Goal: Information Seeking & Learning: Learn about a topic

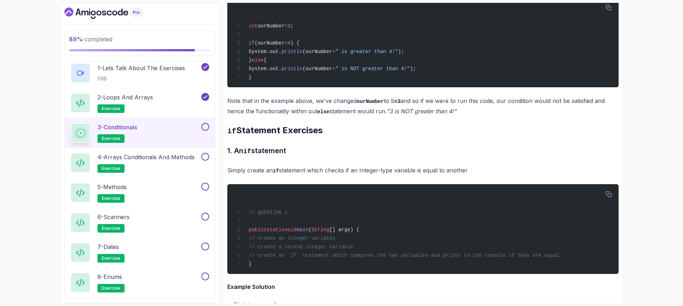
scroll to position [1264, 0]
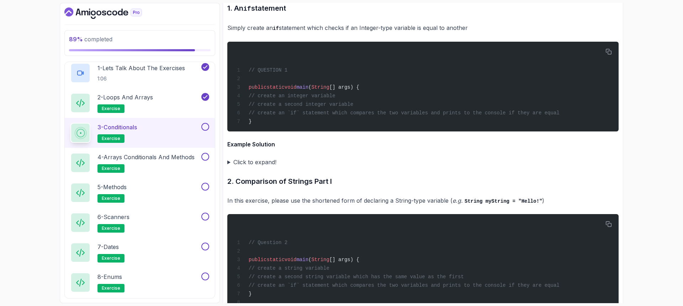
click at [228, 163] on summary "Click to expand!" at bounding box center [422, 162] width 391 height 10
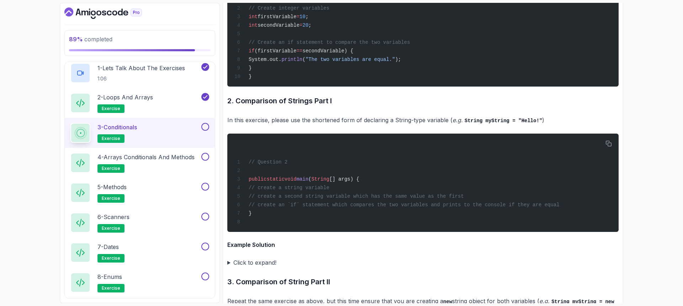
scroll to position [1513, 0]
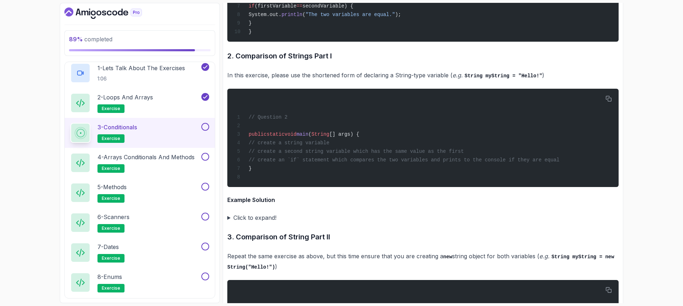
click at [229, 222] on summary "Click to expand!" at bounding box center [422, 217] width 391 height 10
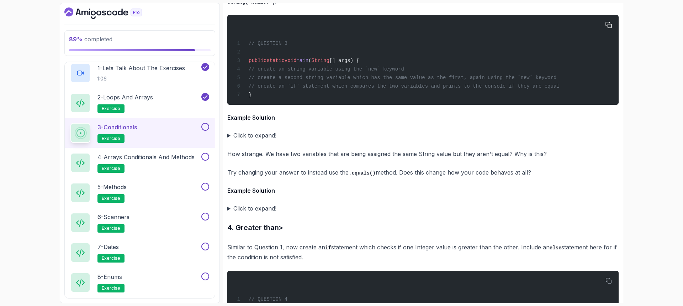
scroll to position [1904, 0]
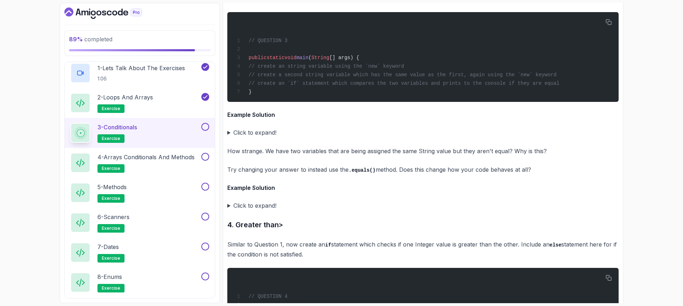
click at [231, 210] on summary "Click to expand!" at bounding box center [422, 205] width 391 height 10
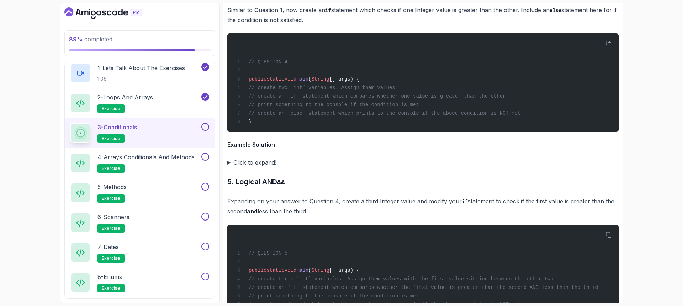
scroll to position [2295, 0]
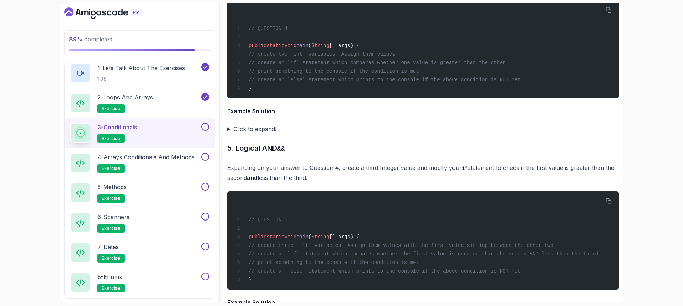
click at [228, 134] on summary "Click to expand!" at bounding box center [422, 129] width 391 height 10
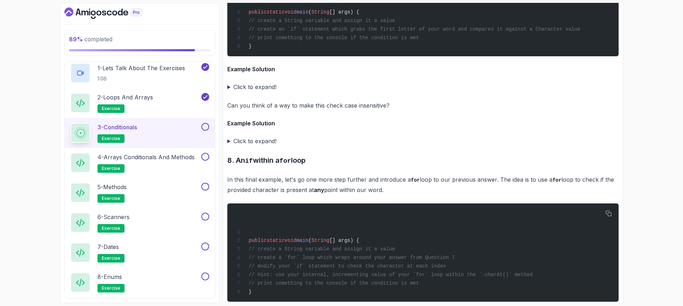
scroll to position [2971, 0]
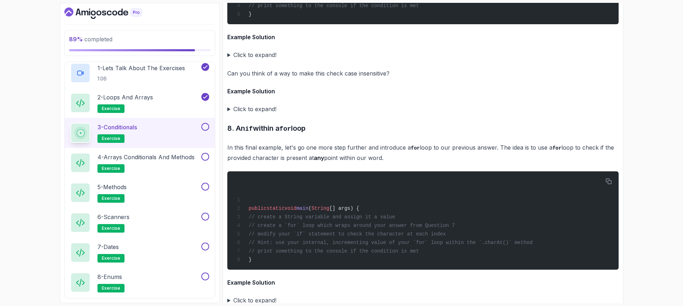
click at [228, 114] on summary "Click to expand!" at bounding box center [422, 109] width 391 height 10
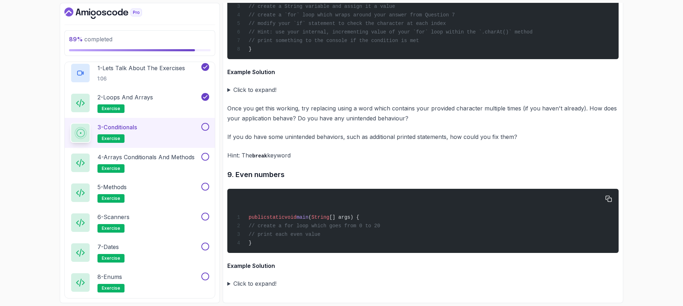
scroll to position [3412, 0]
click at [353, 247] on div "public static void main ( String [] args) { // create a for loop which goes fro…" at bounding box center [423, 220] width 380 height 55
drag, startPoint x: 128, startPoint y: 154, endPoint x: 179, endPoint y: 165, distance: 51.9
click at [127, 154] on p "4 - Arrays Conditionals and Methods" at bounding box center [145, 157] width 97 height 9
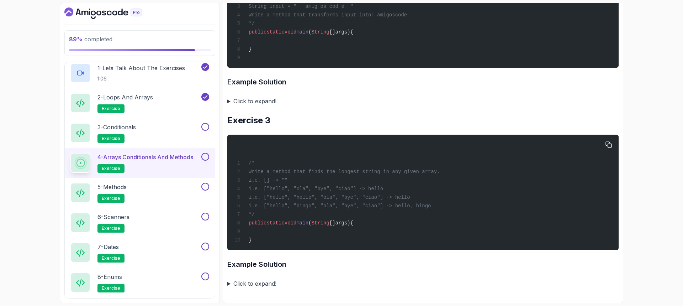
scroll to position [370, 0]
drag, startPoint x: 124, startPoint y: 128, endPoint x: 212, endPoint y: 118, distance: 89.1
click at [123, 128] on p "3 - Conditionals" at bounding box center [116, 127] width 38 height 9
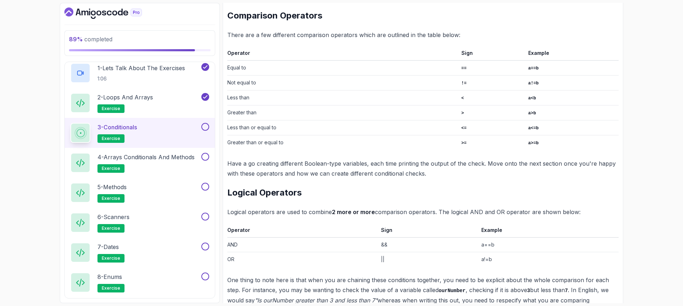
click at [207, 127] on button at bounding box center [205, 127] width 8 height 8
click at [158, 160] on p "4 - Arrays Conditionals and Methods" at bounding box center [145, 157] width 97 height 9
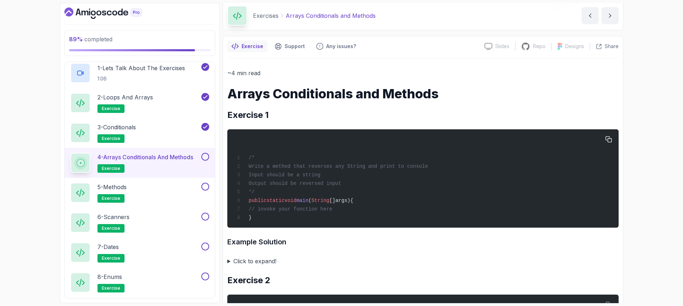
scroll to position [15, 0]
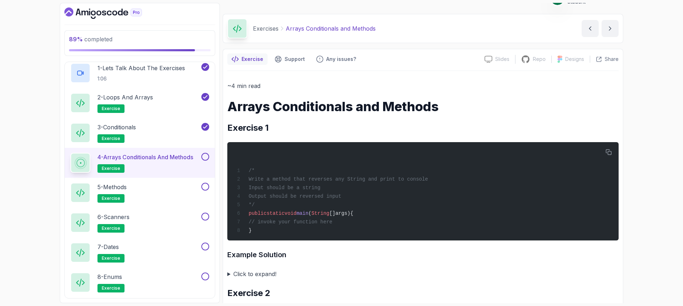
click at [321, 131] on h2 "Exercise 1" at bounding box center [422, 127] width 391 height 11
click at [338, 127] on h2 "Exercise 1" at bounding box center [422, 127] width 391 height 11
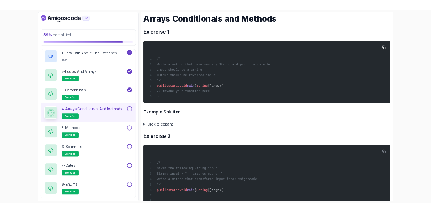
scroll to position [86, 0]
